Goal: Information Seeking & Learning: Learn about a topic

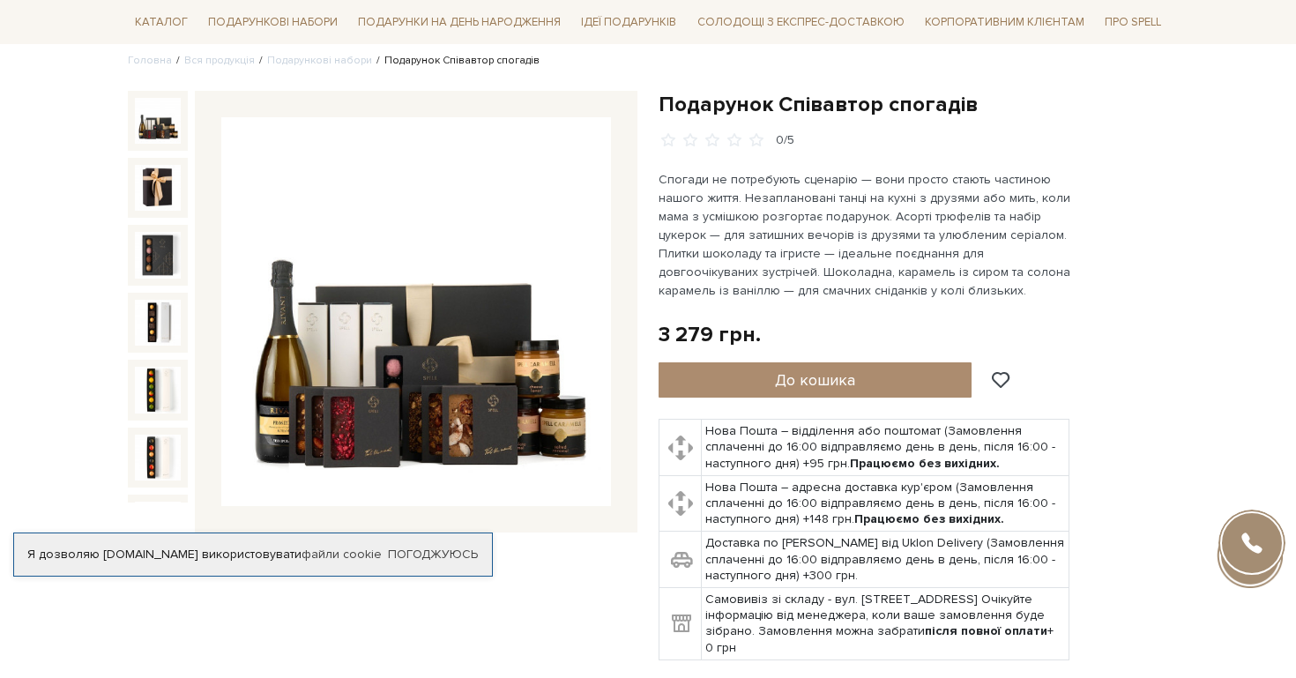
scroll to position [210, 0]
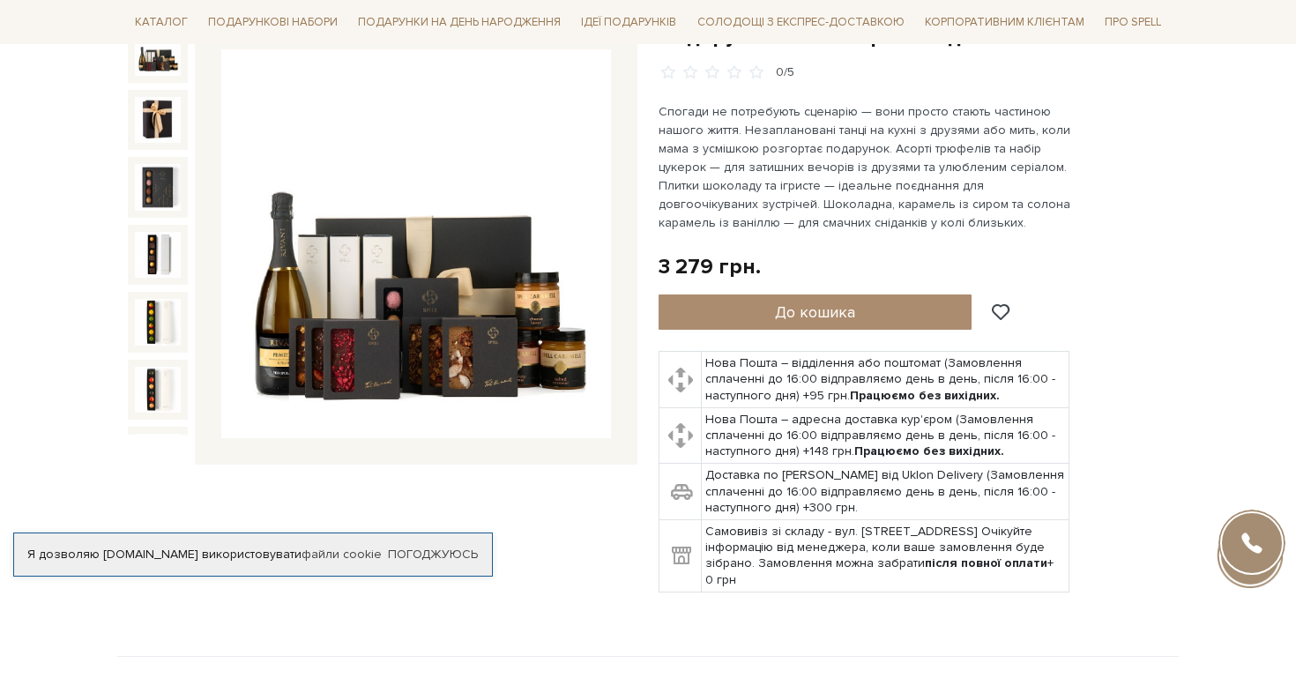
click at [444, 348] on img at bounding box center [416, 244] width 390 height 390
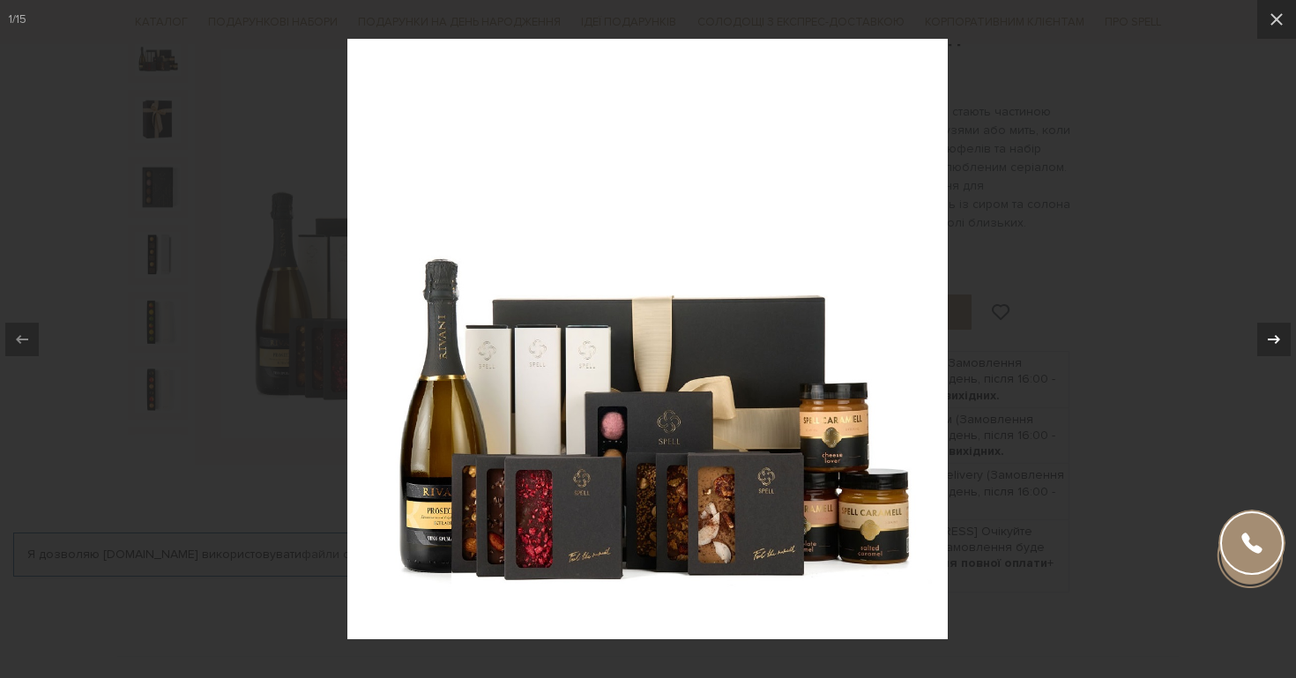
click at [1283, 341] on icon at bounding box center [1273, 339] width 21 height 21
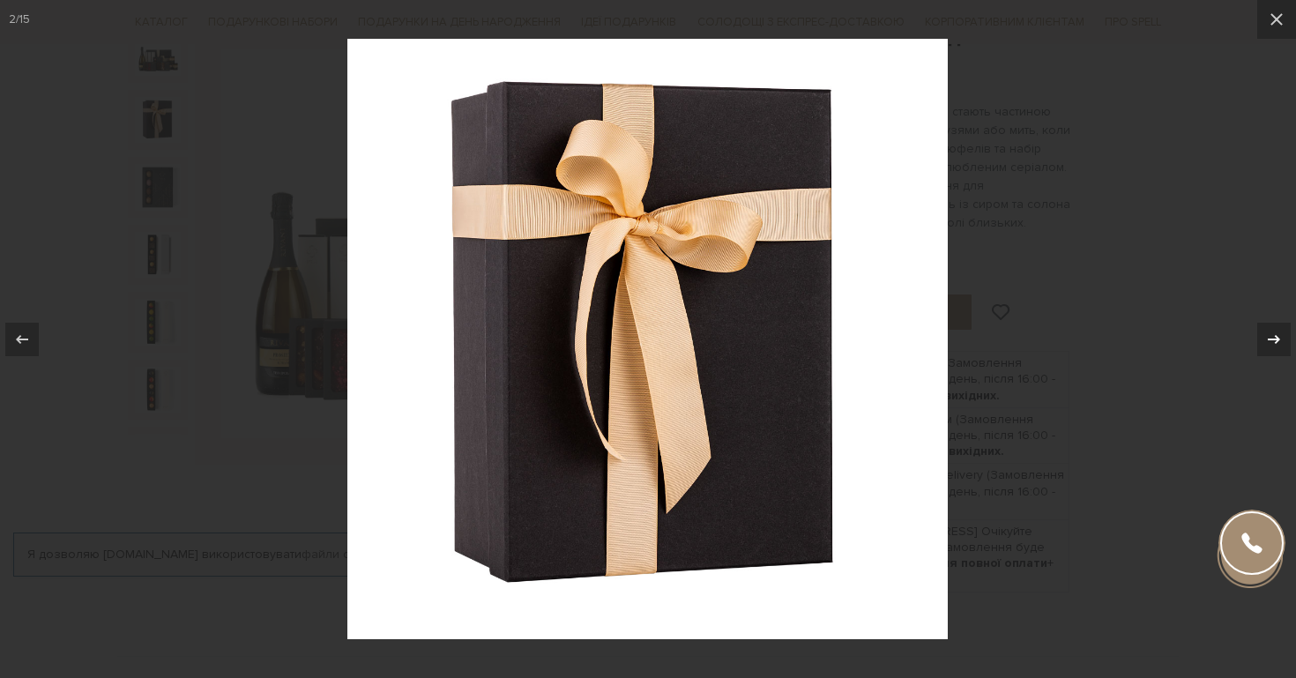
click at [1283, 340] on icon at bounding box center [1273, 339] width 21 height 21
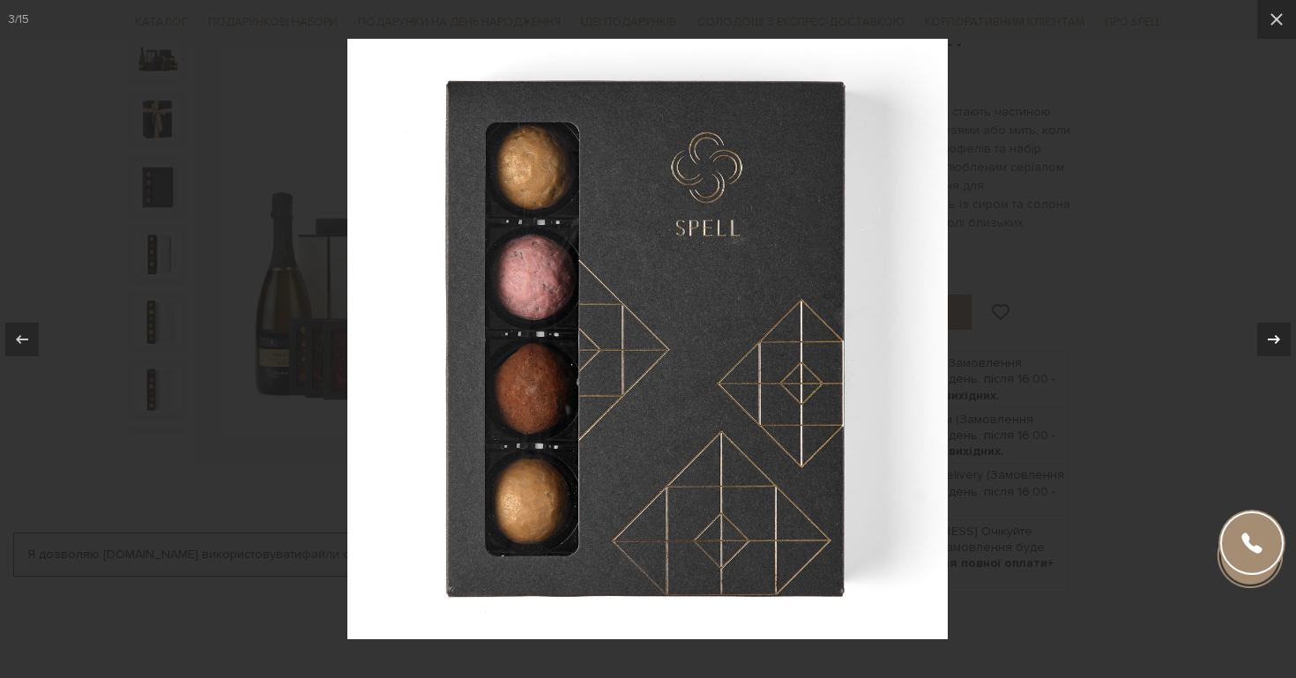
click at [1283, 342] on icon at bounding box center [1273, 339] width 21 height 21
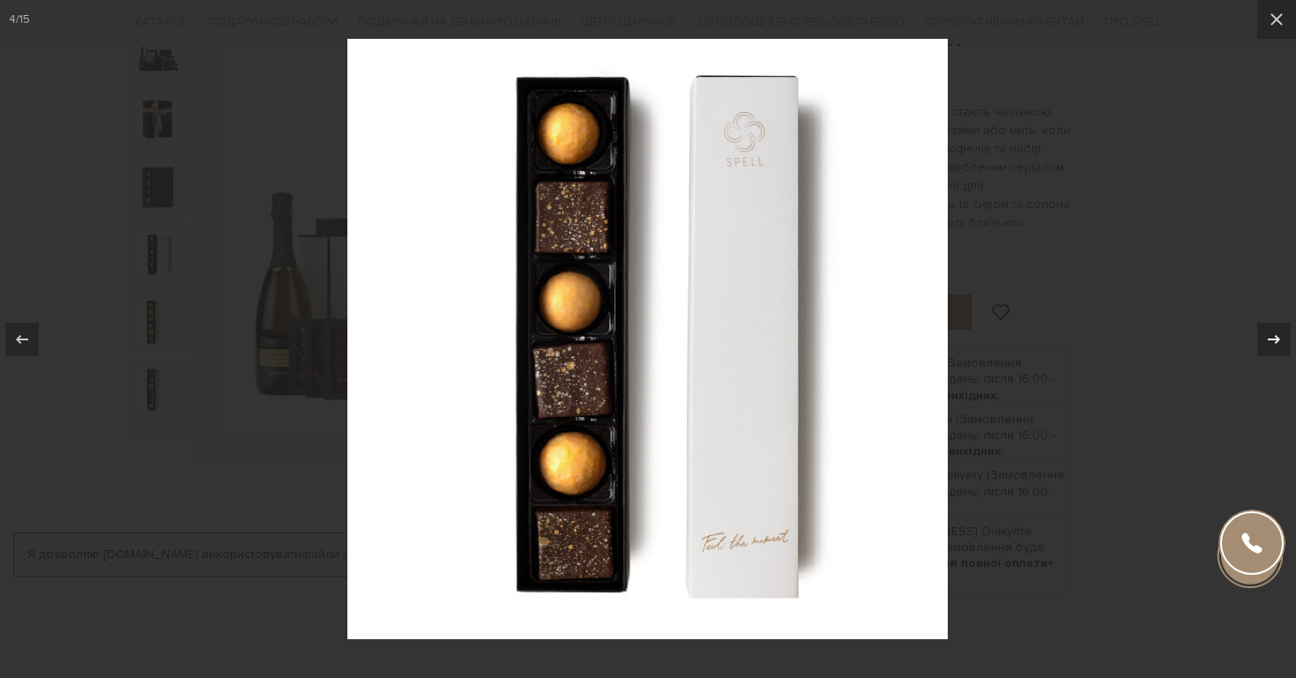
click at [1283, 341] on icon at bounding box center [1273, 339] width 21 height 21
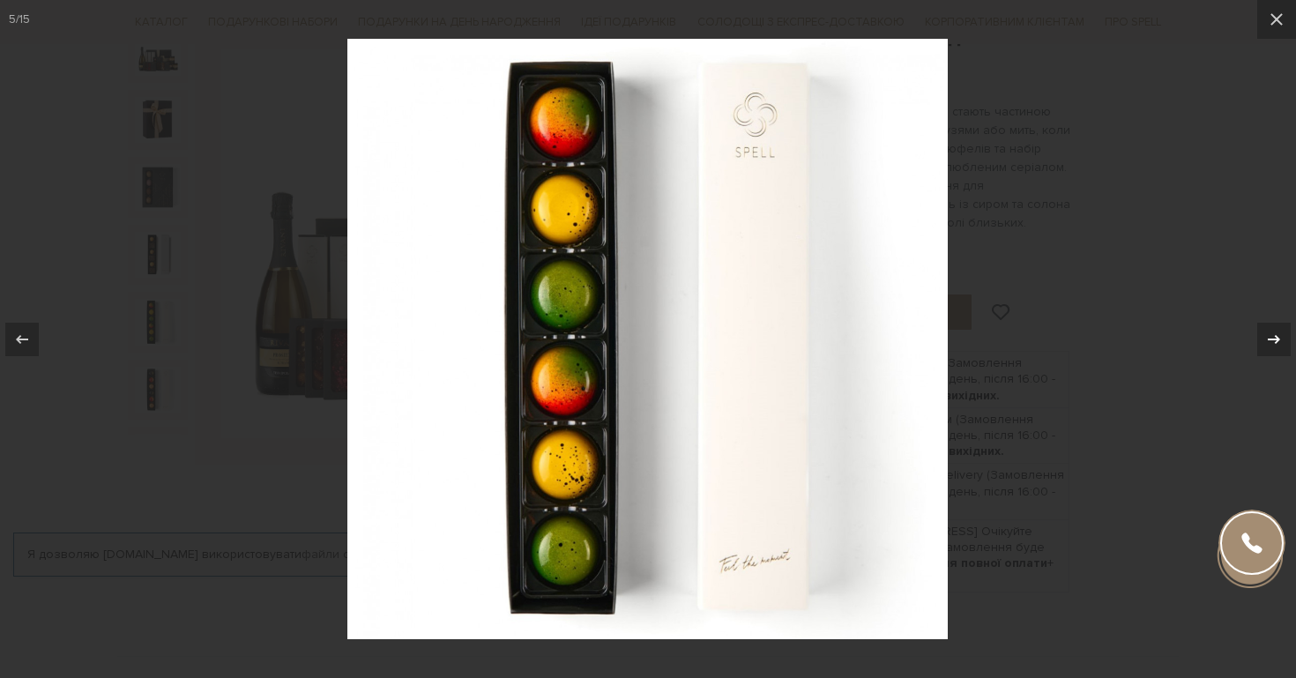
click at [1283, 341] on icon at bounding box center [1273, 339] width 21 height 21
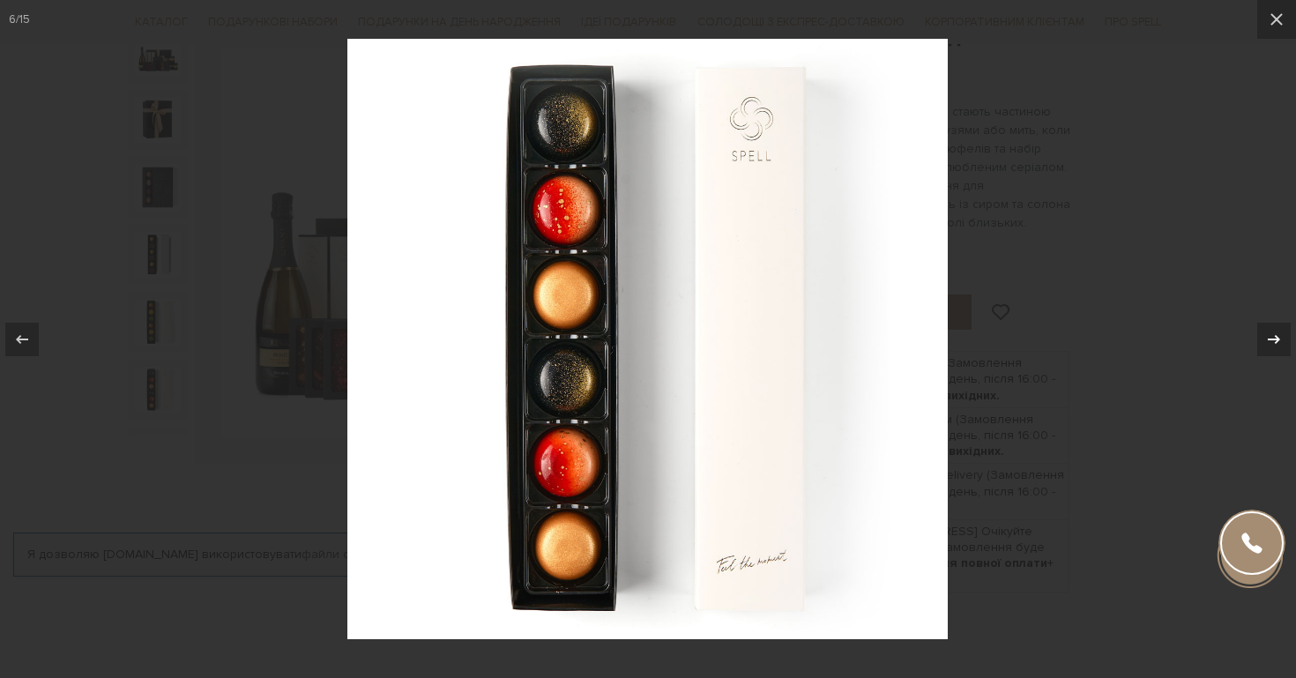
click at [1283, 341] on icon at bounding box center [1273, 339] width 21 height 21
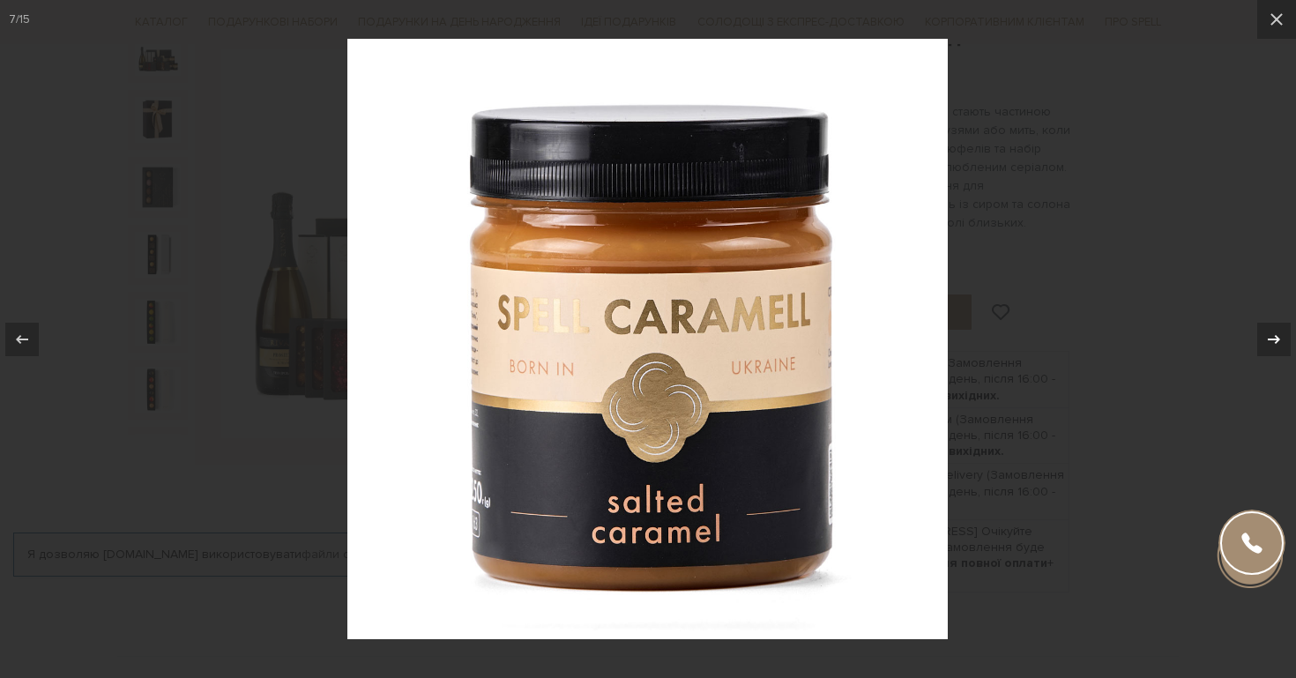
click at [1283, 346] on icon at bounding box center [1273, 339] width 21 height 21
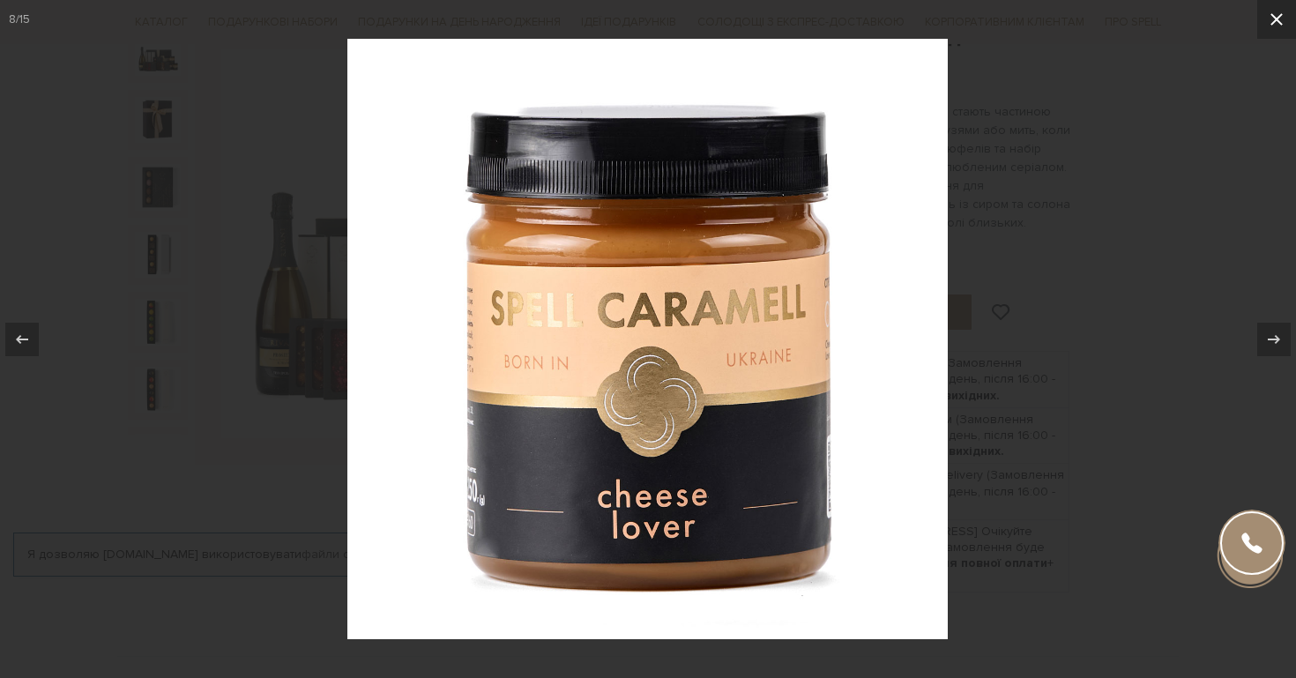
click at [1275, 20] on icon at bounding box center [1276, 19] width 12 height 12
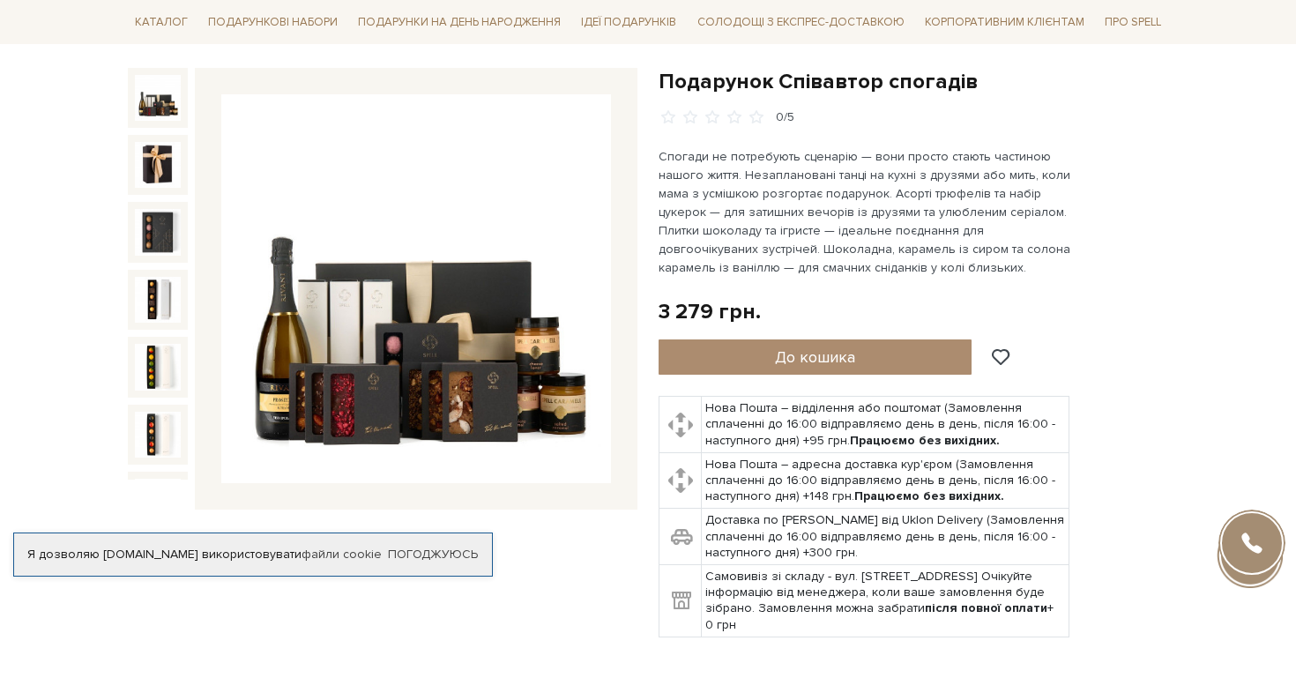
scroll to position [178, 0]
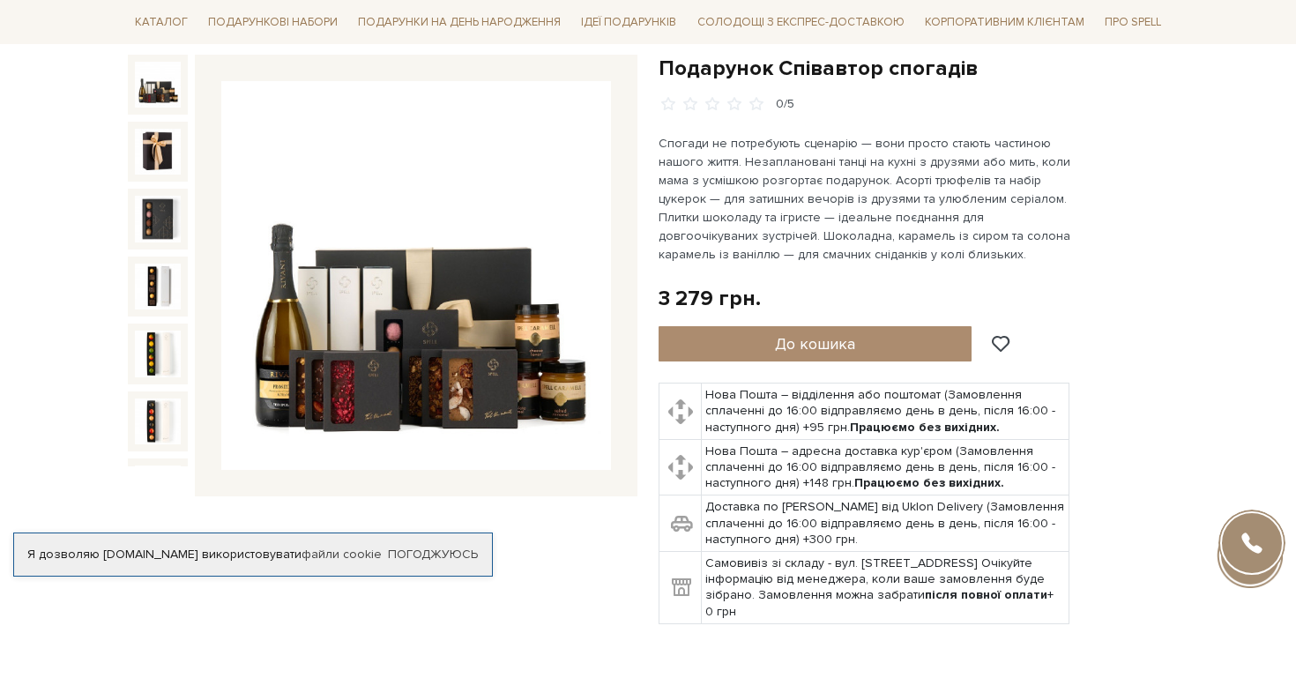
click at [496, 364] on img at bounding box center [416, 276] width 390 height 390
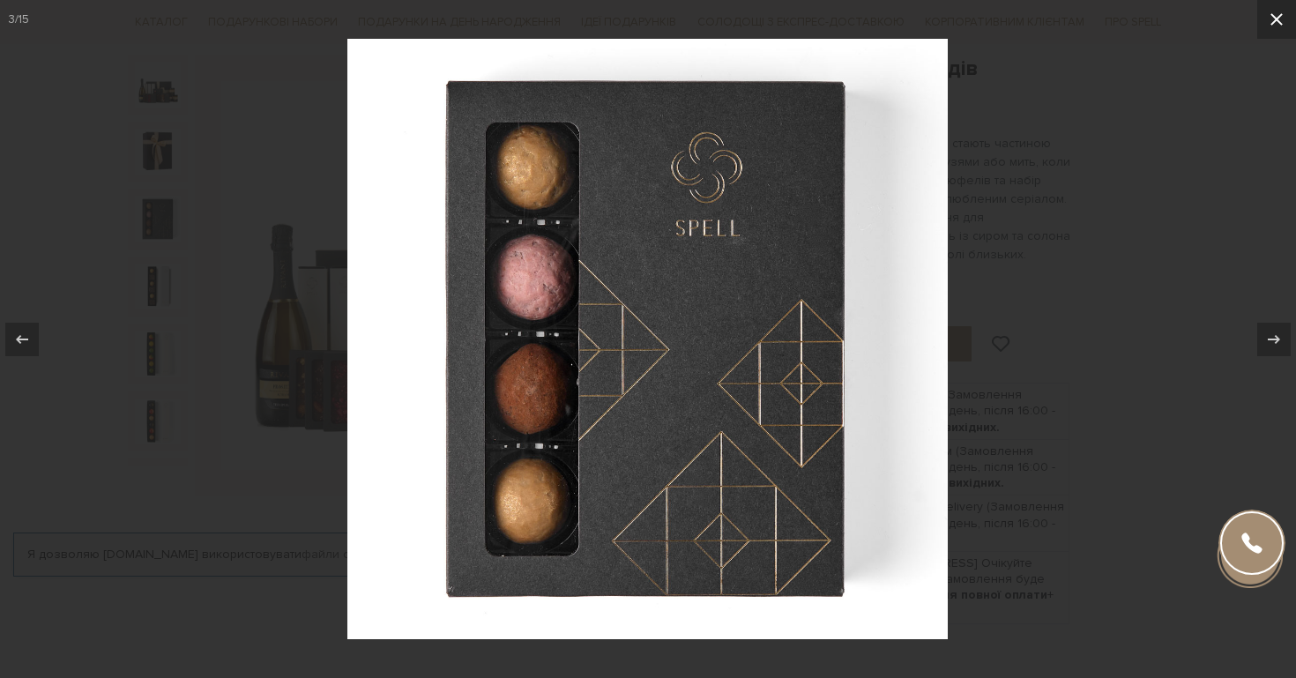
click at [1284, 18] on icon at bounding box center [1276, 19] width 21 height 21
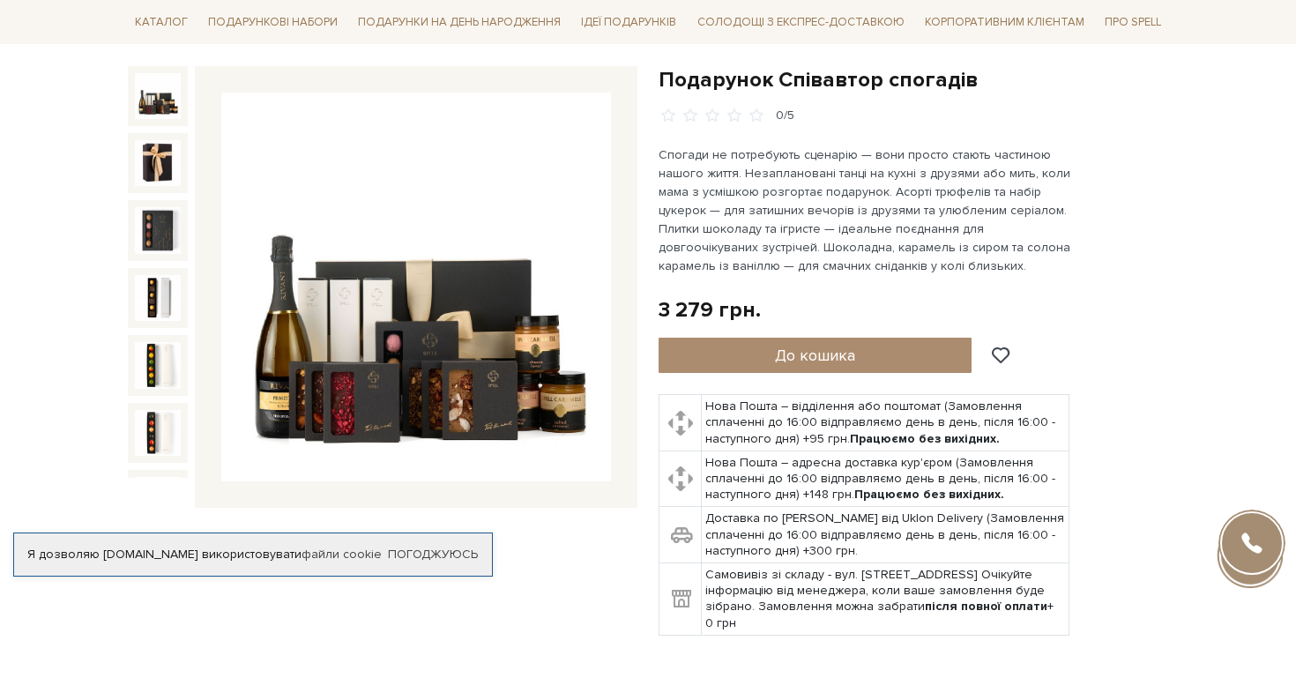
scroll to position [167, 0]
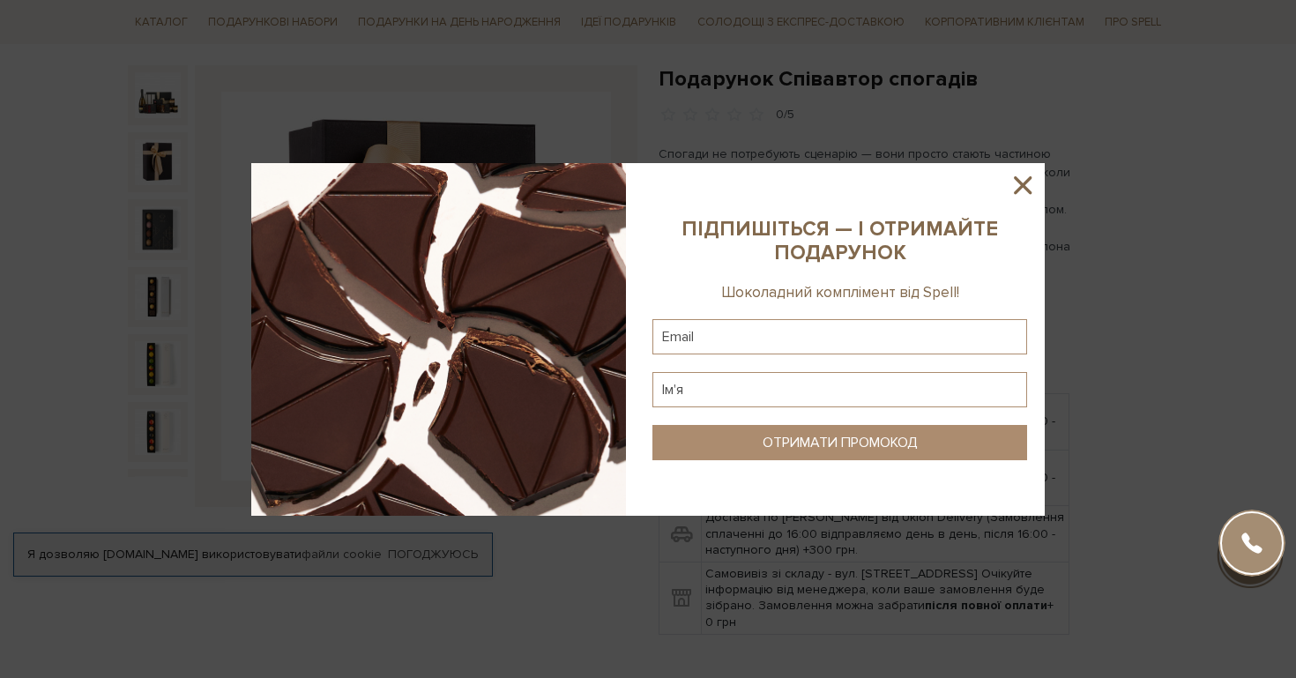
click at [561, 664] on div at bounding box center [648, 339] width 1296 height 678
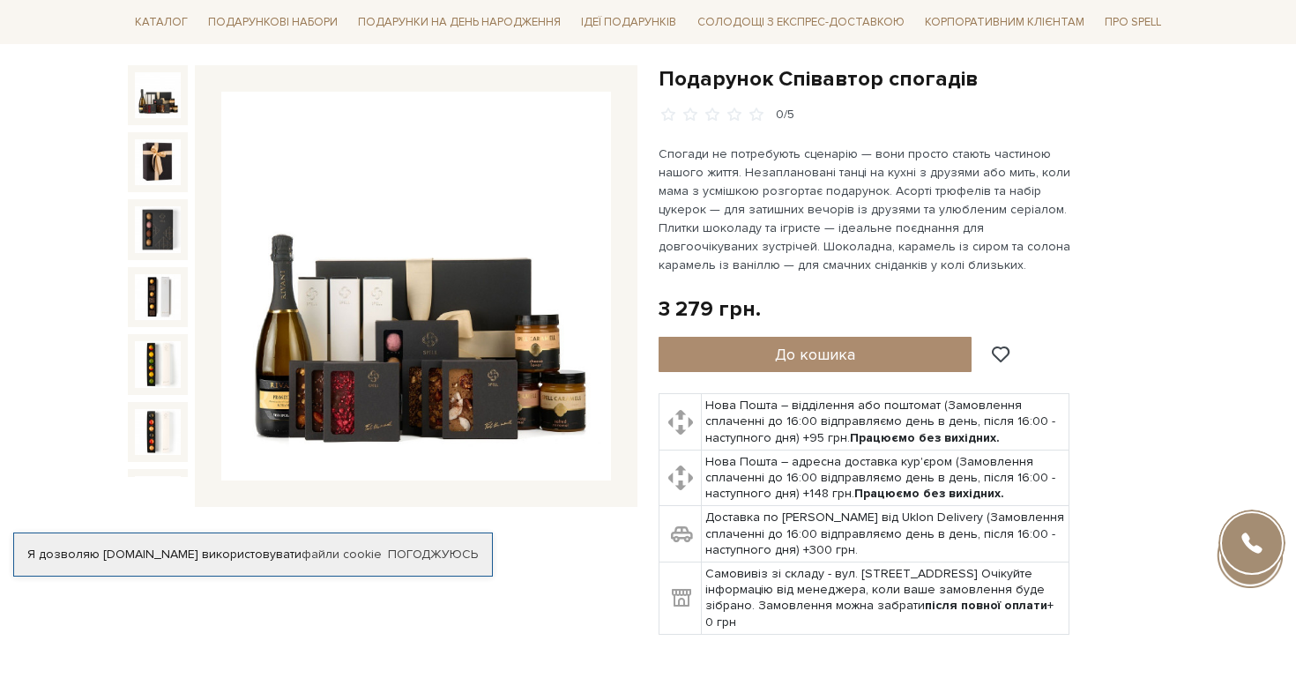
click at [147, 86] on img at bounding box center [158, 95] width 46 height 46
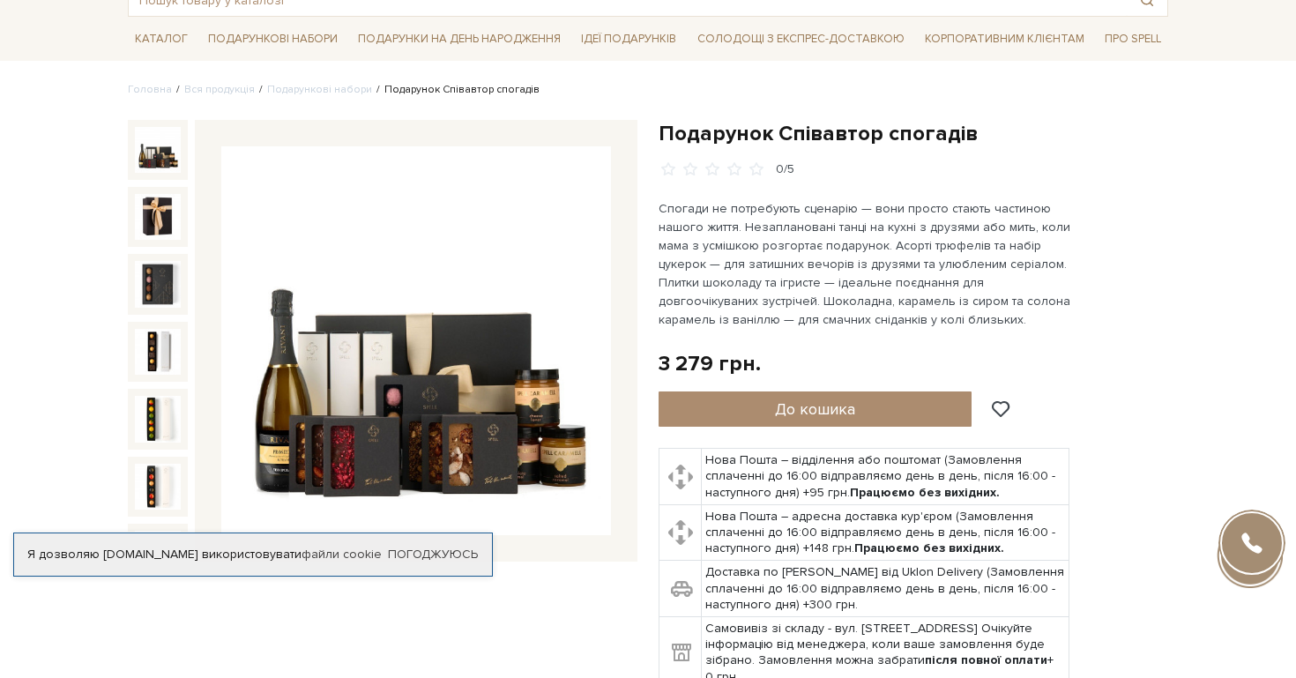
scroll to position [111, 0]
